Goal: Task Accomplishment & Management: Use online tool/utility

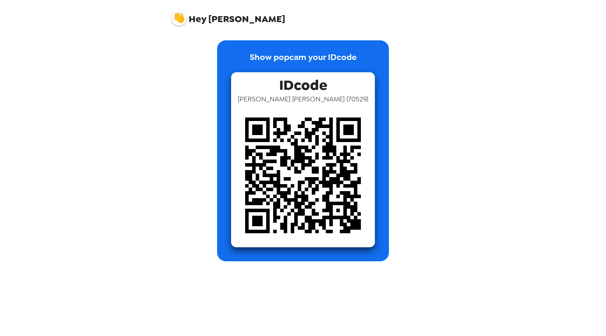
click at [296, 146] on img at bounding box center [303, 175] width 144 height 144
